Goal: Find contact information: Find contact information

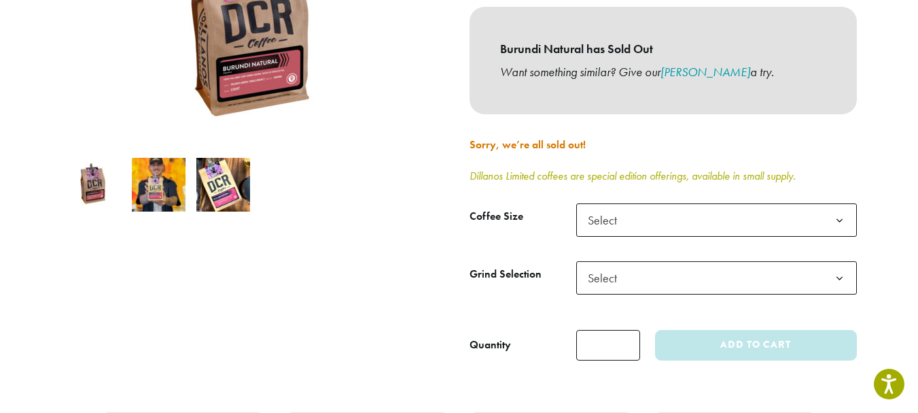
scroll to position [1074, 0]
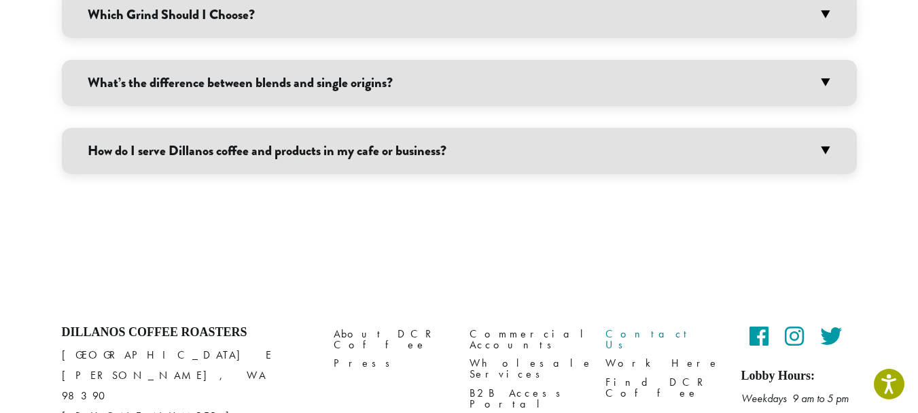
click at [618, 325] on link "Contact Us" at bounding box center [664, 339] width 116 height 29
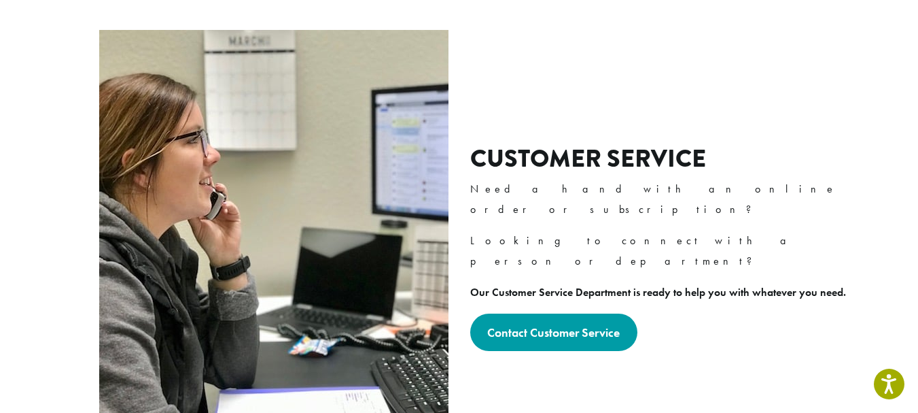
scroll to position [490, 0]
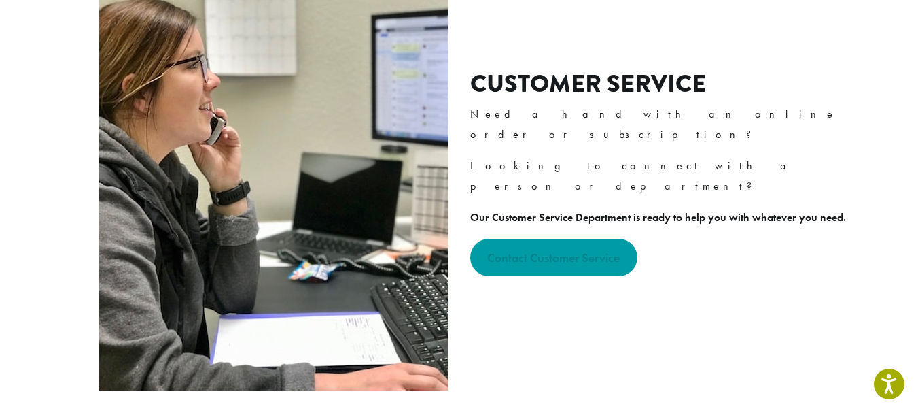
click at [508, 249] on strong "Contact Customer Service" at bounding box center [553, 257] width 133 height 16
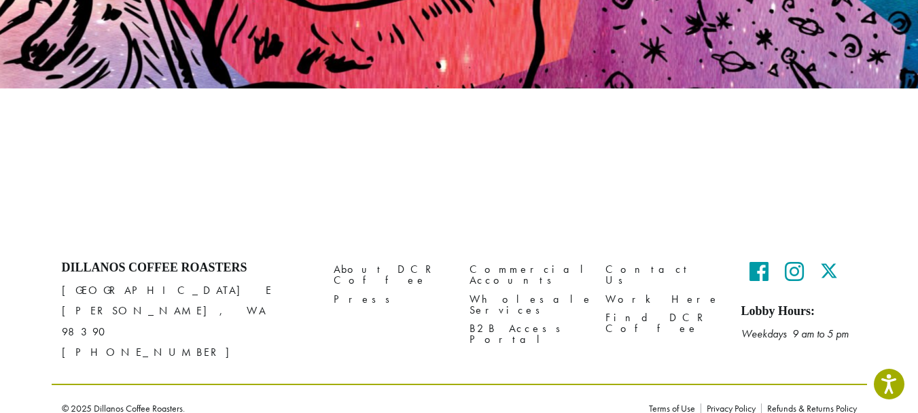
scroll to position [305, 0]
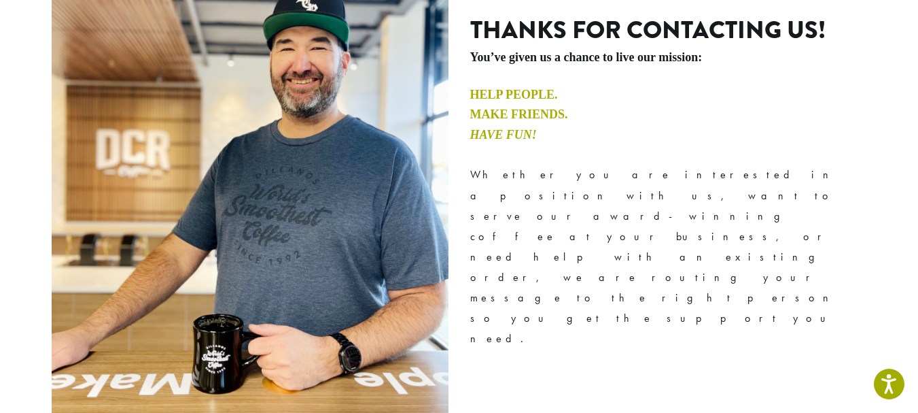
scroll to position [272, 0]
